Goal: Transaction & Acquisition: Purchase product/service

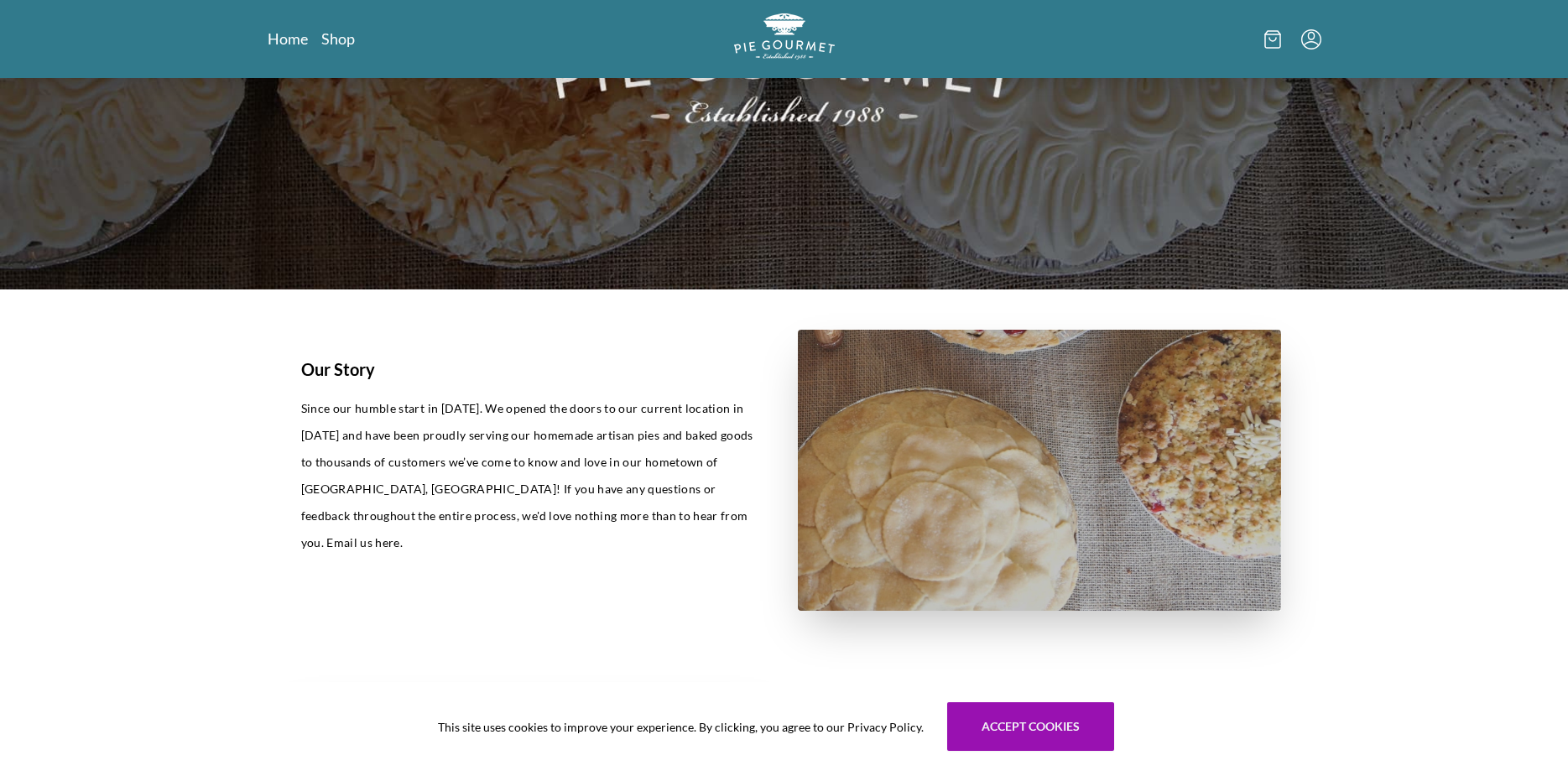
scroll to position [856, 0]
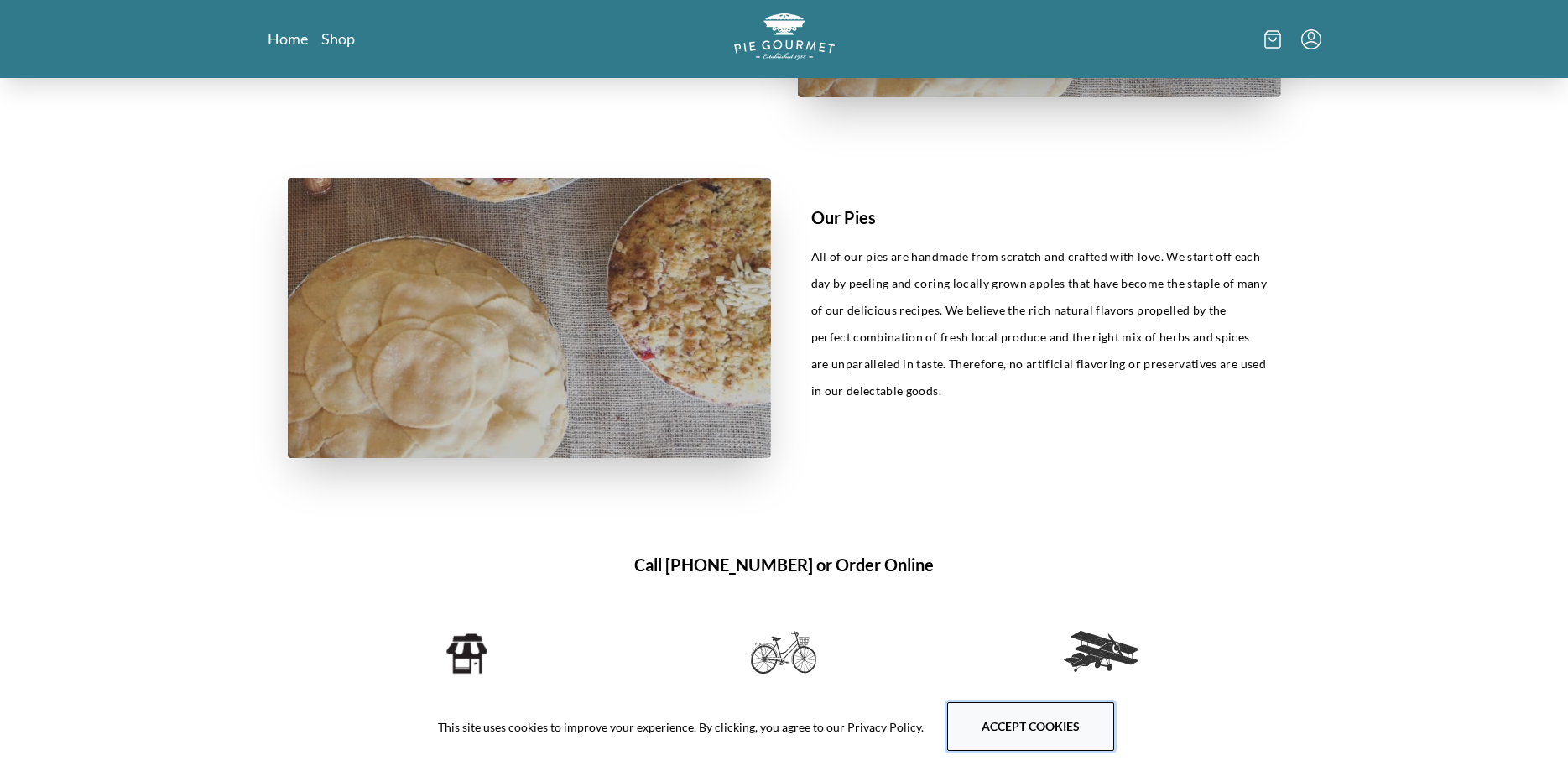
click at [971, 709] on button "Accept cookies" at bounding box center [1030, 727] width 167 height 49
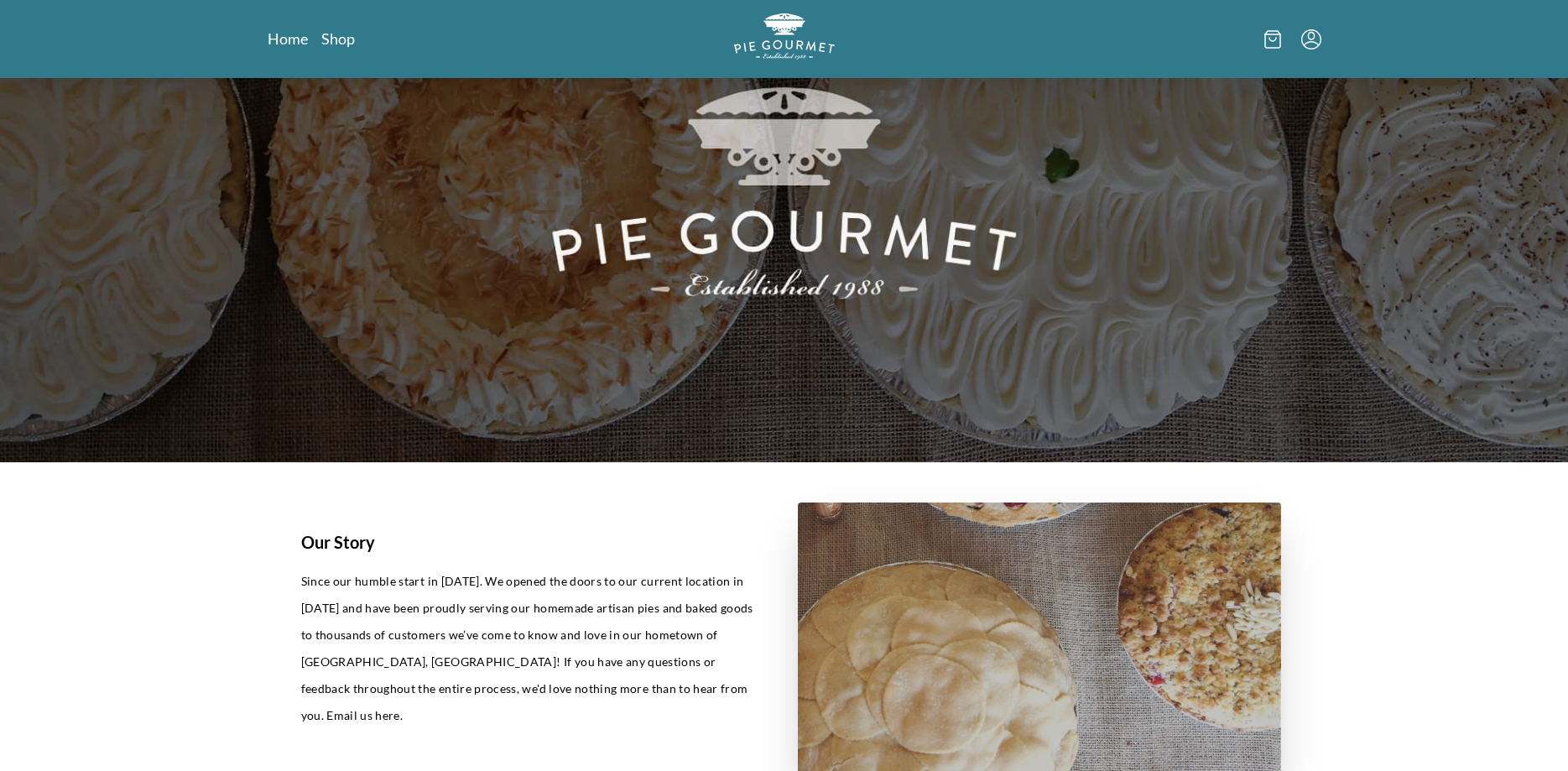
scroll to position [74, 0]
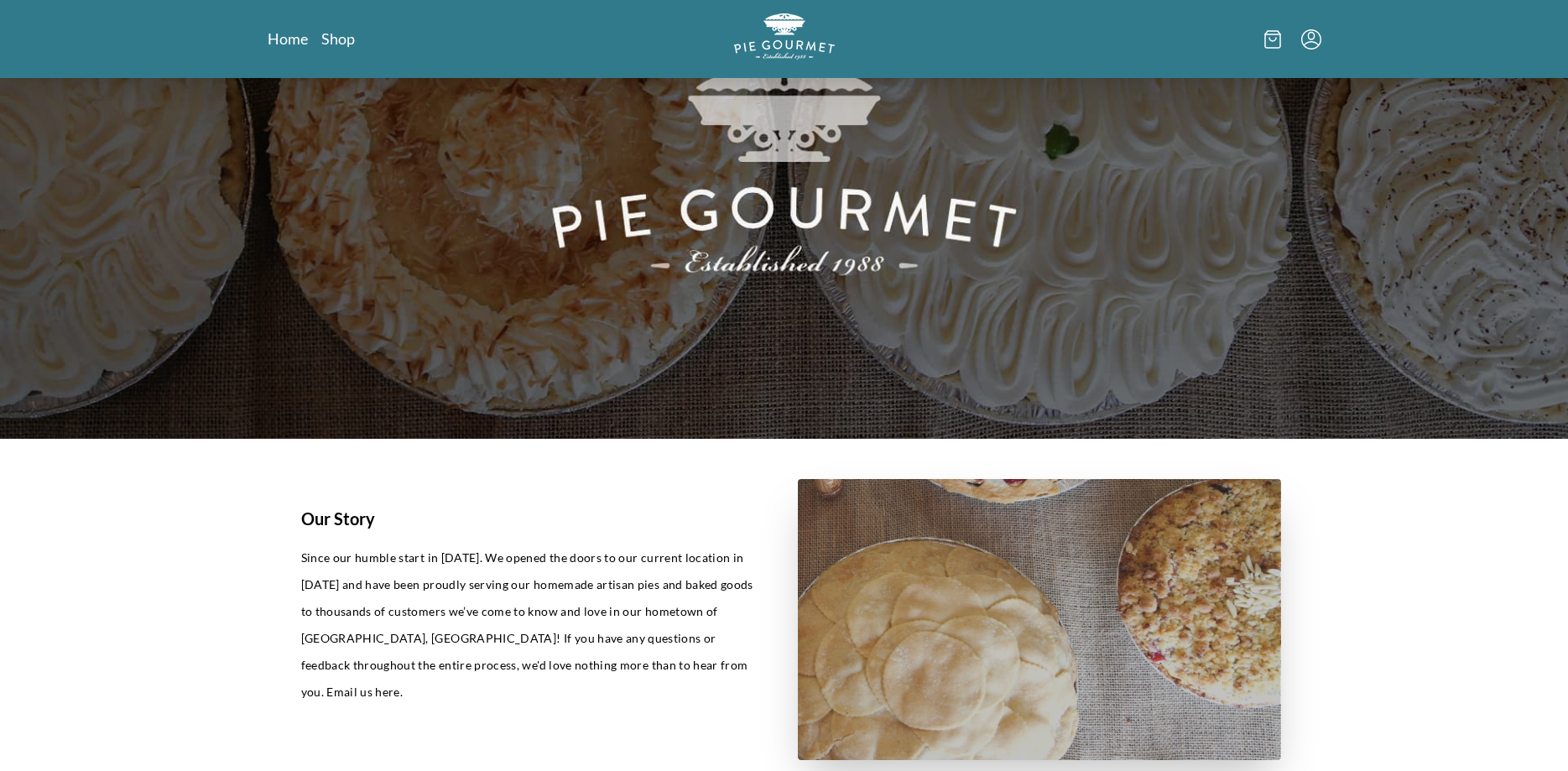
scroll to position [171, 0]
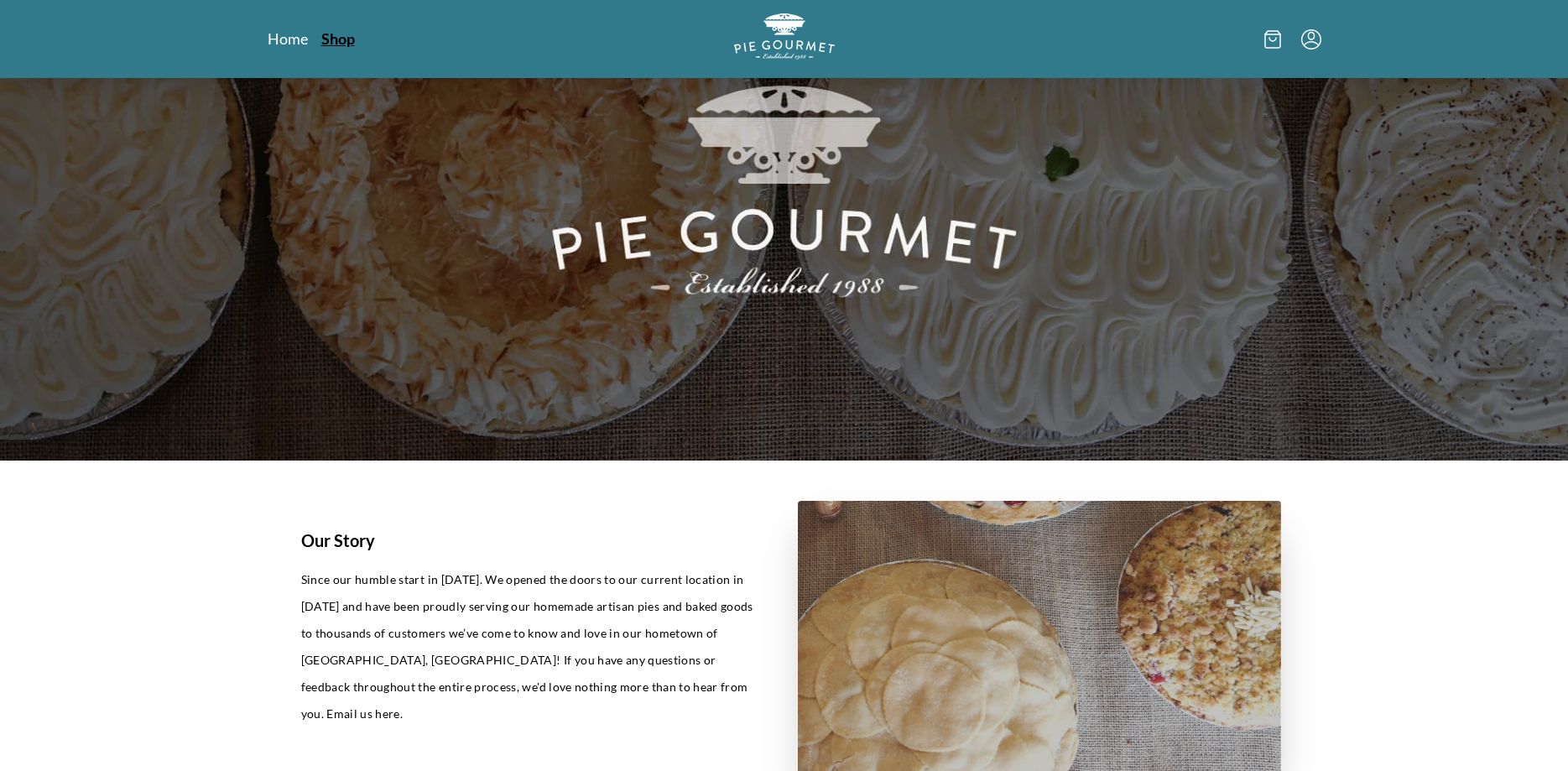
click at [340, 40] on link "Shop" at bounding box center [338, 39] width 34 height 20
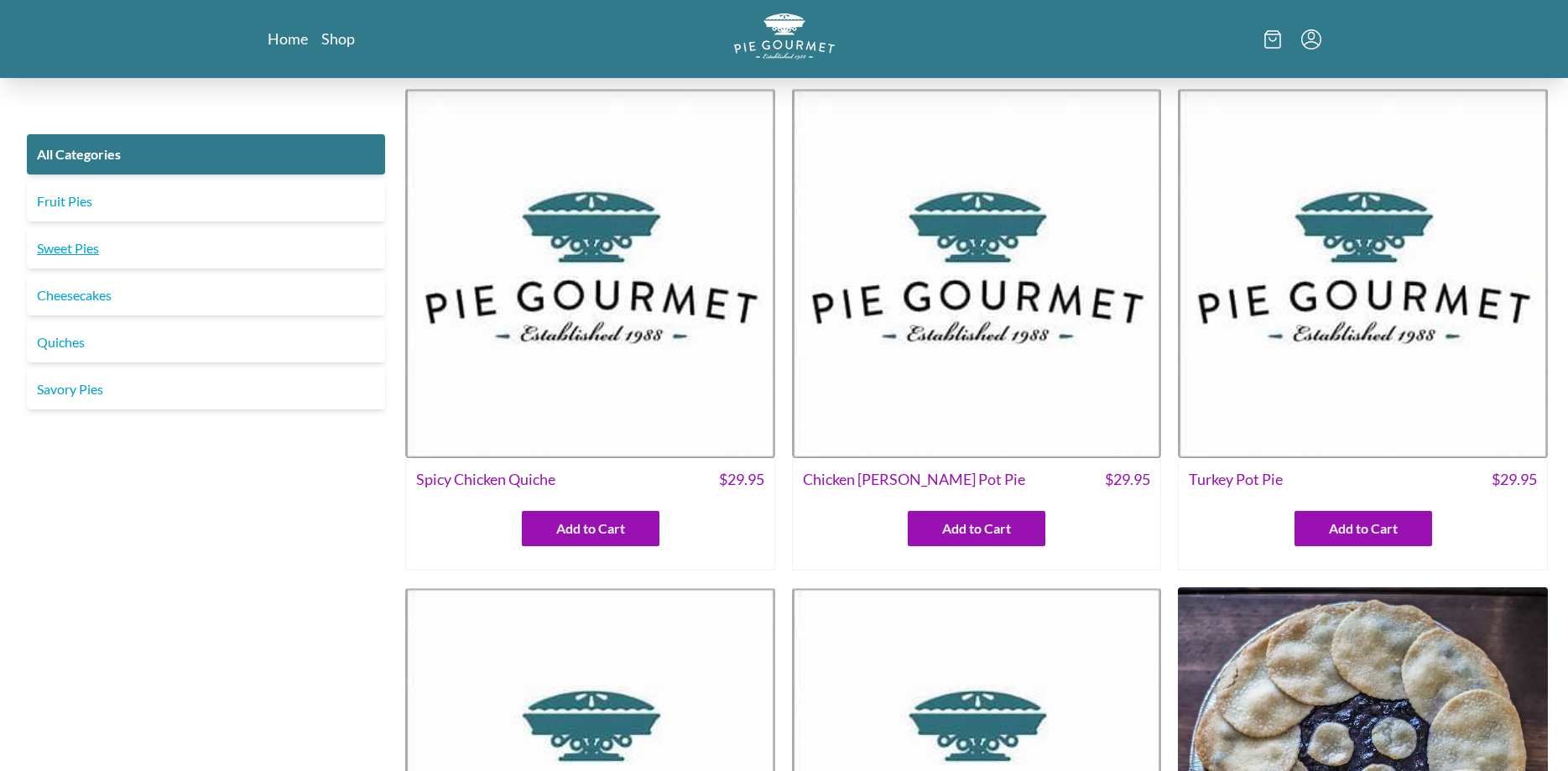
click at [92, 249] on link "Sweet Pies" at bounding box center [206, 249] width 358 height 41
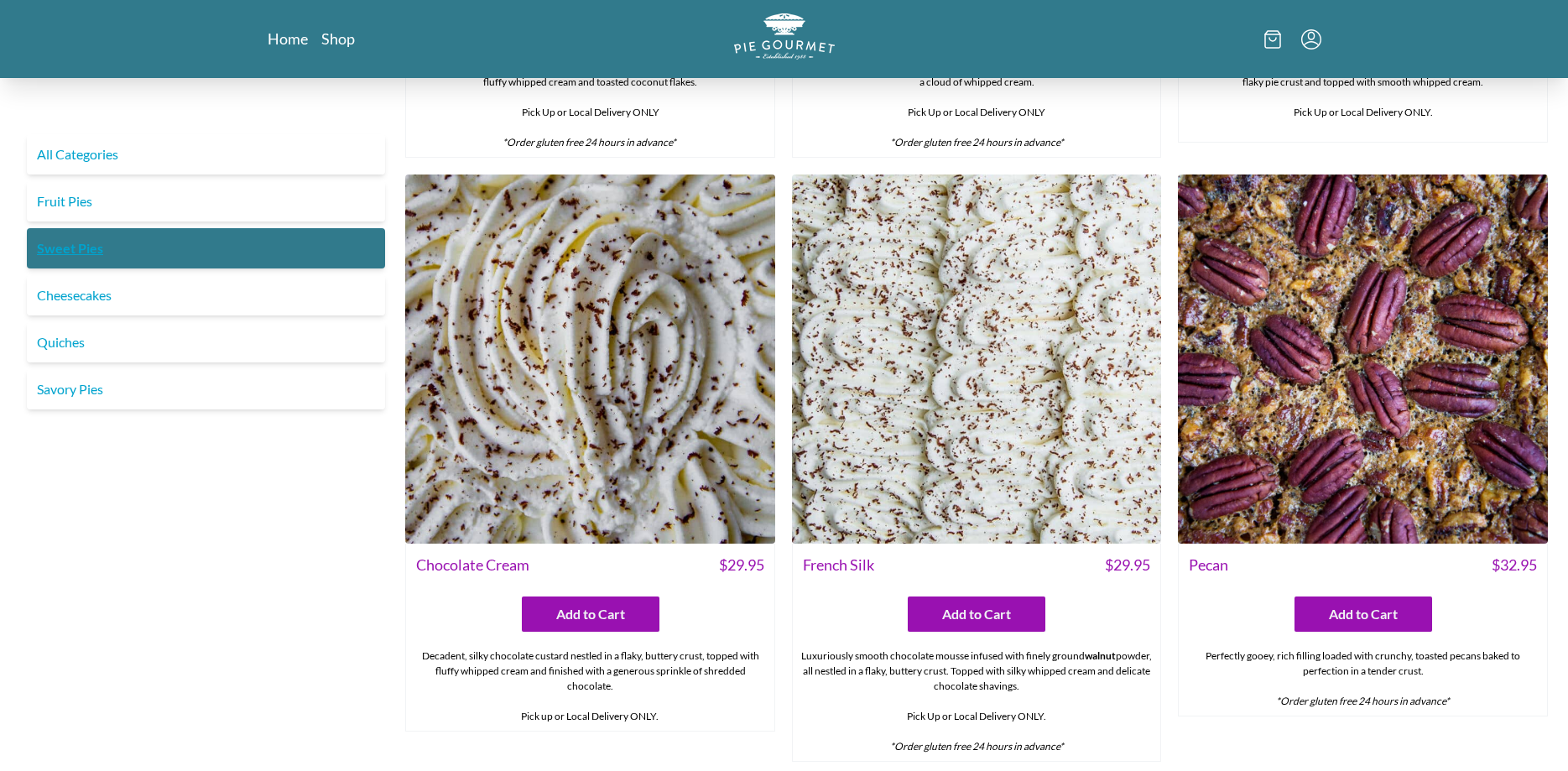
scroll to position [85, 0]
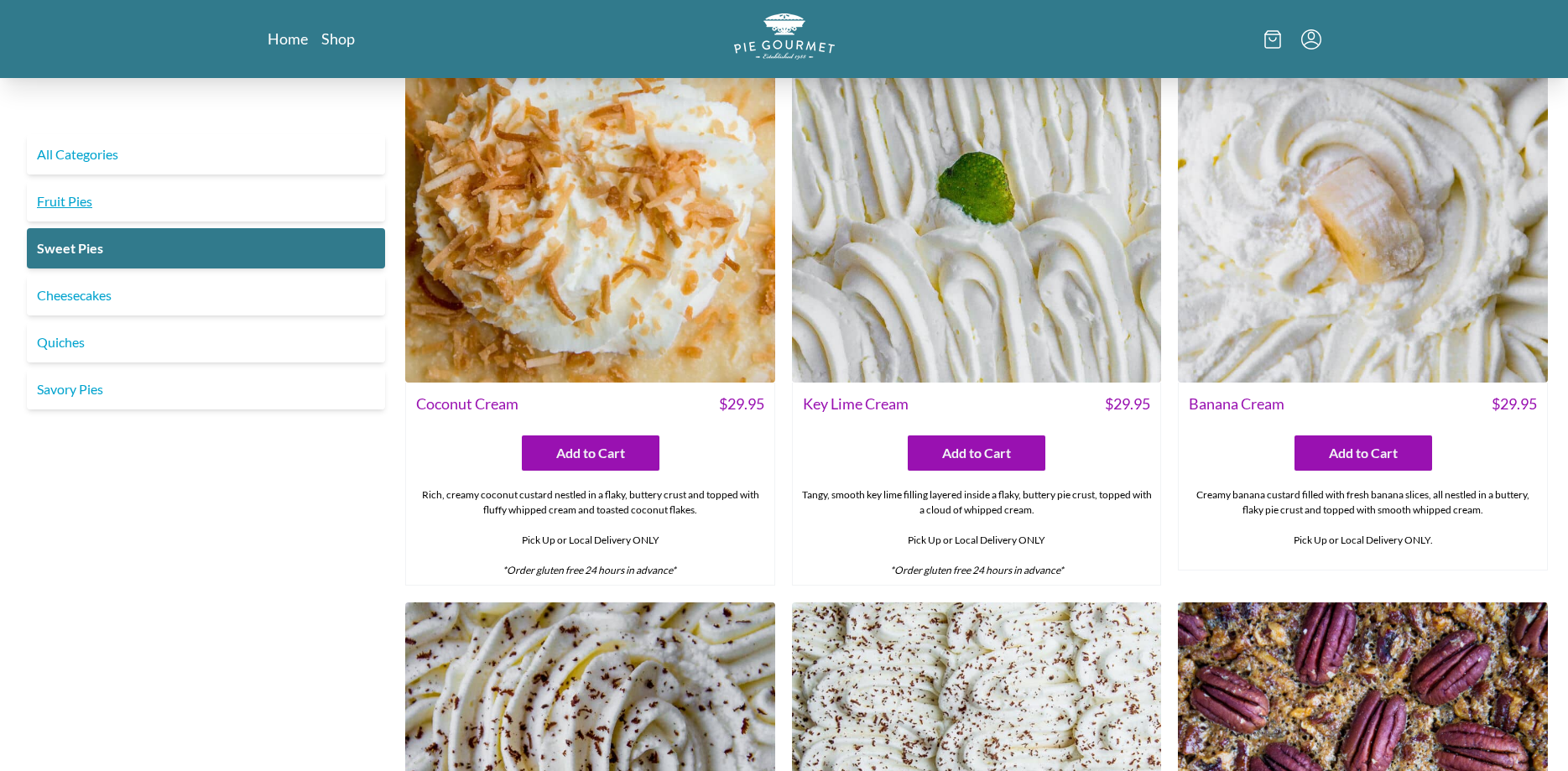
click at [94, 200] on link "Fruit Pies" at bounding box center [206, 201] width 358 height 41
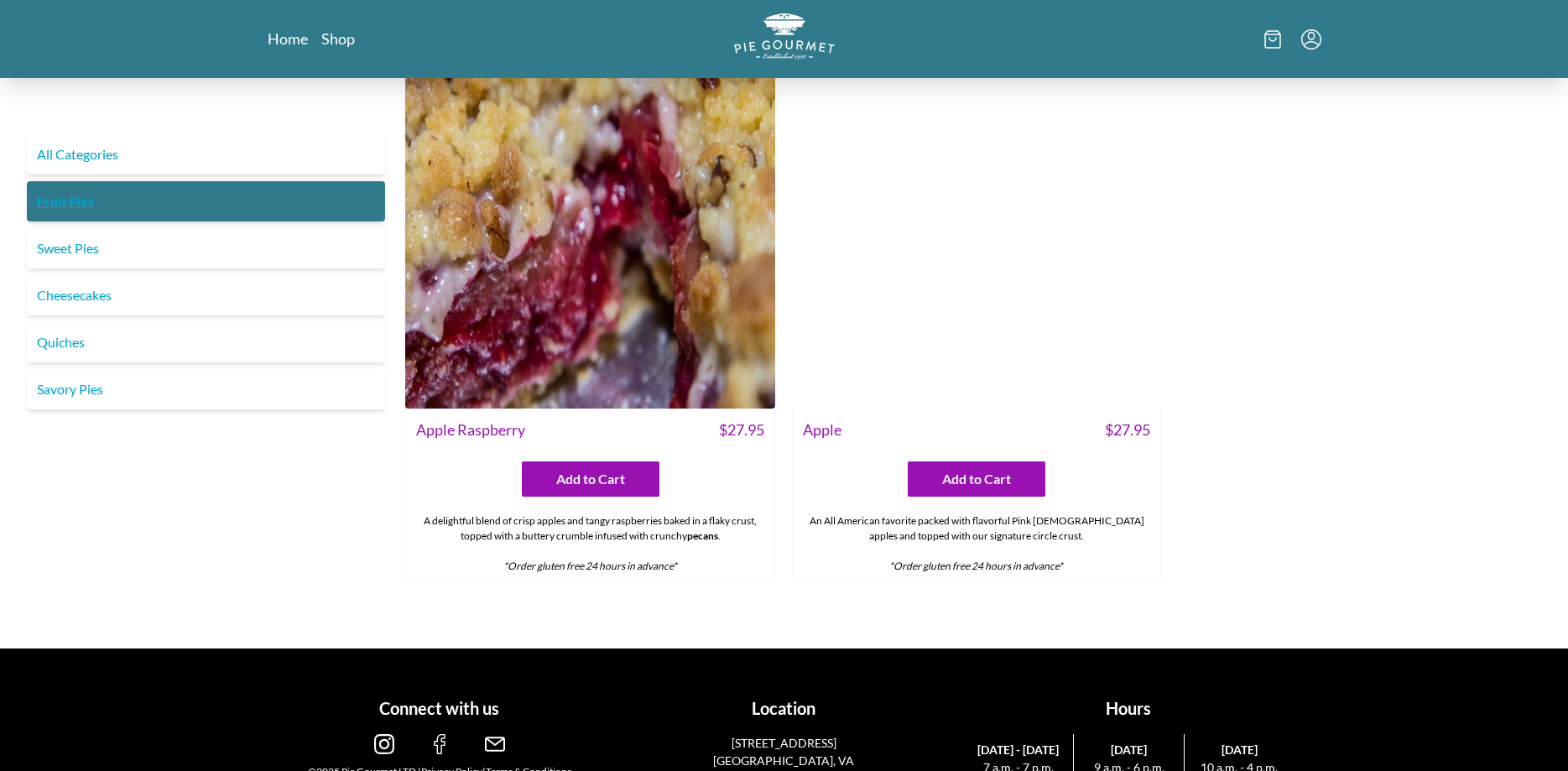
scroll to position [1626, 0]
